Goal: Go to known website: Access a specific website the user already knows

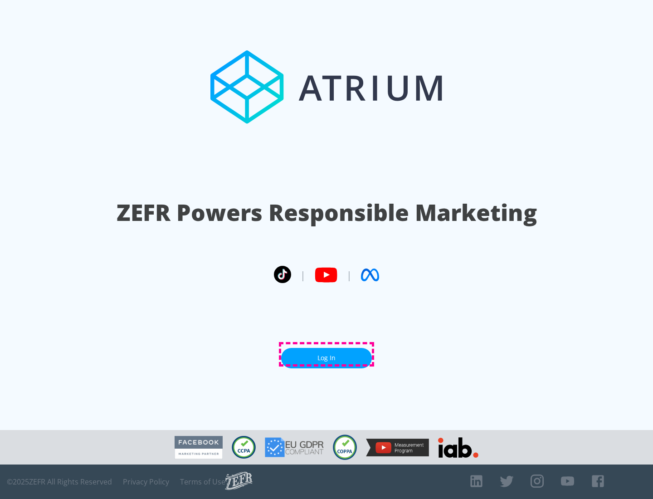
click at [327, 354] on link "Log In" at bounding box center [326, 358] width 91 height 20
